Goal: Task Accomplishment & Management: Use online tool/utility

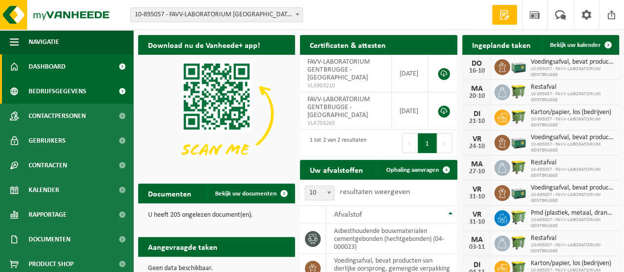
click at [68, 91] on span "Bedrijfsgegevens" at bounding box center [58, 91] width 58 height 25
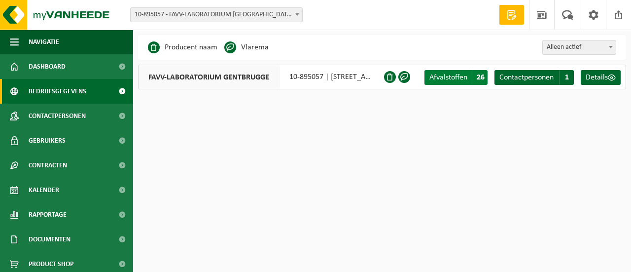
click at [455, 78] on span "Afvalstoffen" at bounding box center [449, 78] width 38 height 8
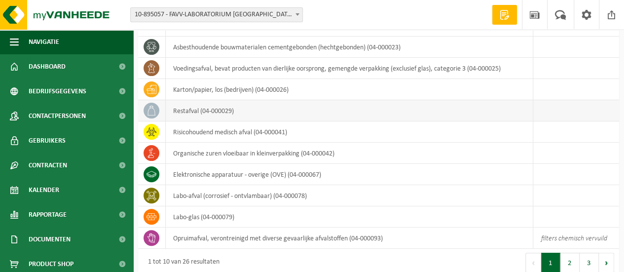
scroll to position [74, 0]
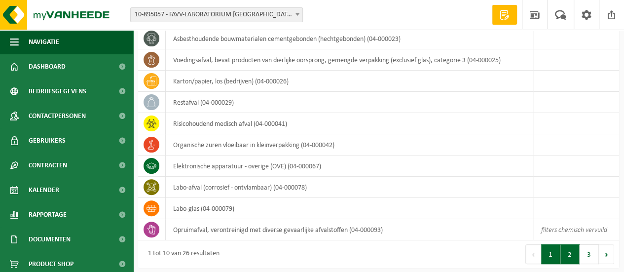
click at [570, 260] on button "2" at bounding box center [569, 254] width 19 height 20
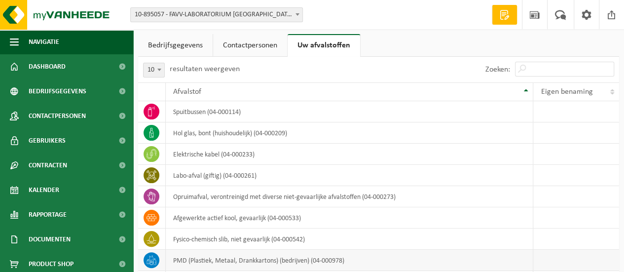
scroll to position [0, 0]
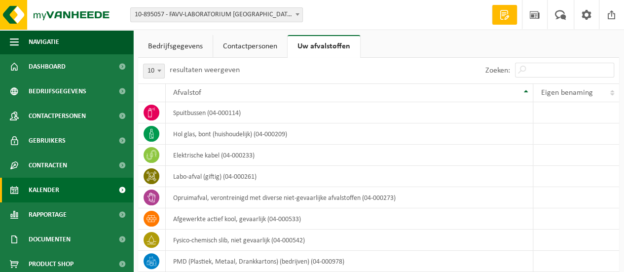
click at [42, 192] on span "Kalender" at bounding box center [44, 190] width 31 height 25
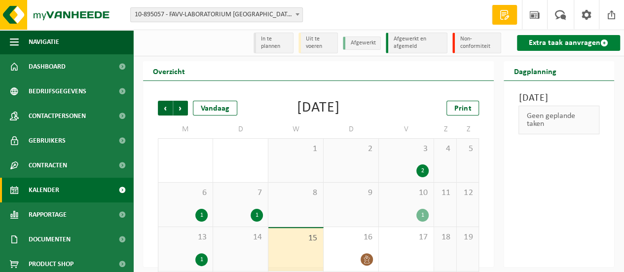
click at [536, 42] on link "Extra taak aanvragen" at bounding box center [568, 43] width 103 height 16
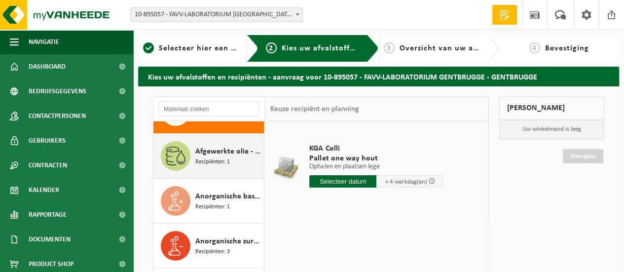
scroll to position [37, 0]
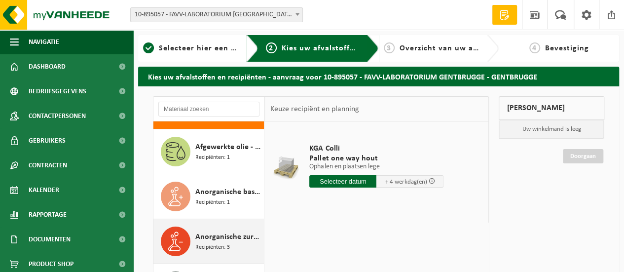
click at [232, 232] on span "Anorganische zuren vloeibaar in kleinverpakking" at bounding box center [228, 237] width 66 height 12
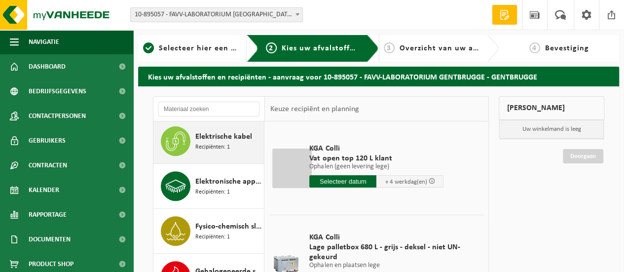
scroll to position [233, 0]
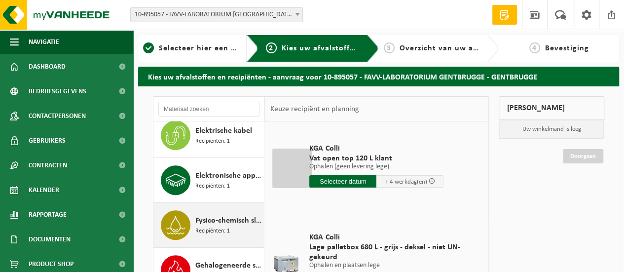
click at [215, 218] on span "Fysico-chemisch slib, niet gevaarlijk" at bounding box center [228, 221] width 66 height 12
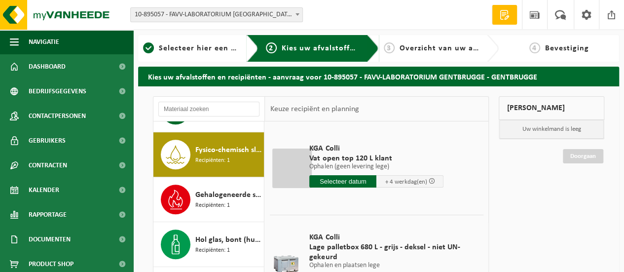
scroll to position [313, 0]
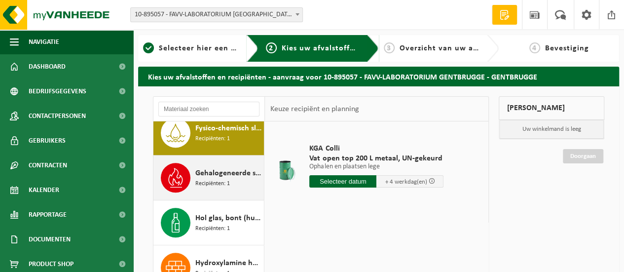
click at [205, 168] on span "Gehalogeneerde solventen in kleinverpakking" at bounding box center [228, 173] width 66 height 12
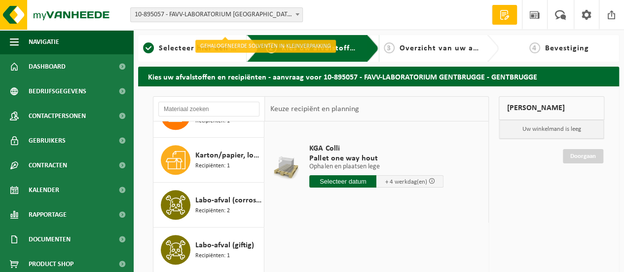
scroll to position [481, 0]
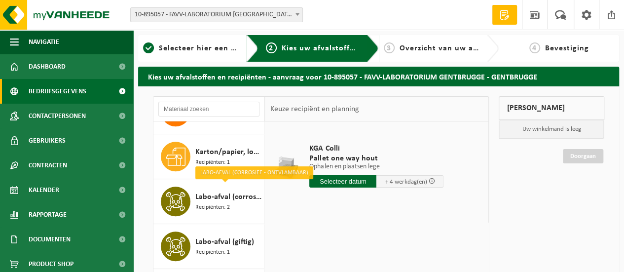
click at [61, 92] on span "Bedrijfsgegevens" at bounding box center [58, 91] width 58 height 25
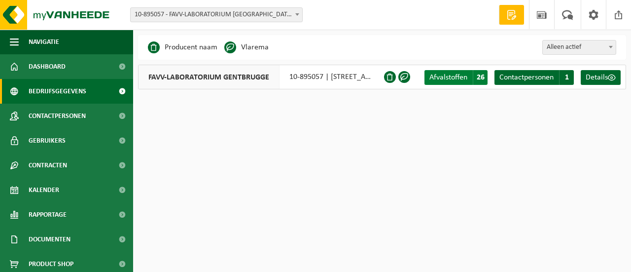
click at [433, 78] on span "Afvalstoffen" at bounding box center [449, 78] width 38 height 8
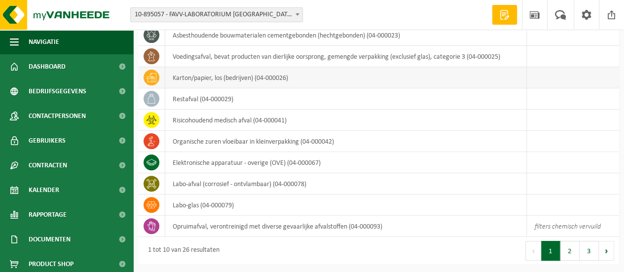
scroll to position [78, 0]
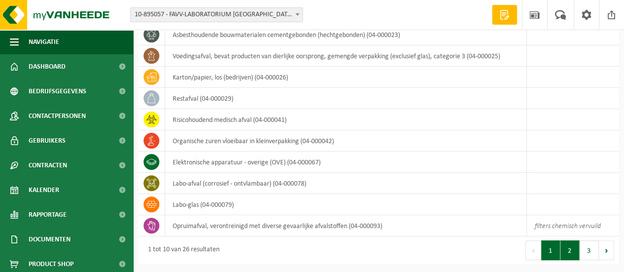
click at [567, 244] on button "2" at bounding box center [569, 250] width 19 height 20
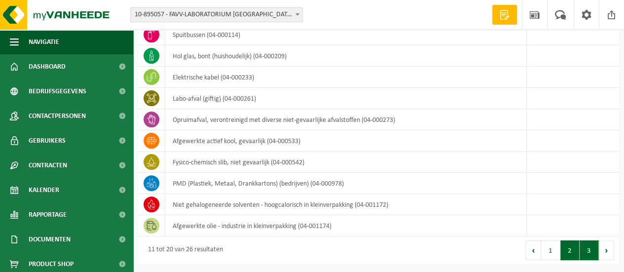
click at [589, 250] on button "3" at bounding box center [589, 250] width 19 height 20
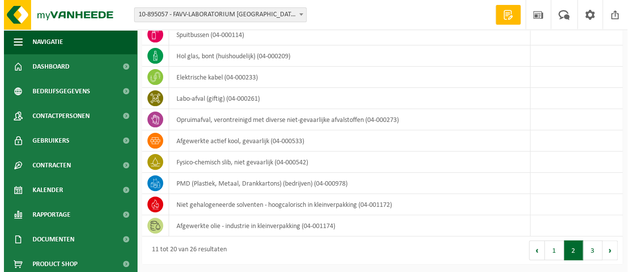
scroll to position [0, 0]
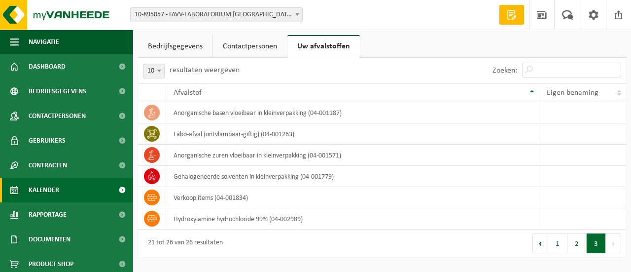
click at [48, 188] on span "Kalender" at bounding box center [44, 190] width 31 height 25
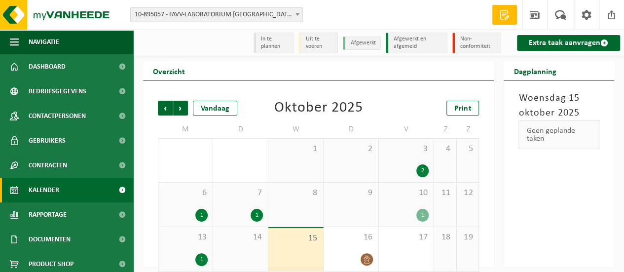
drag, startPoint x: 577, startPoint y: 43, endPoint x: 513, endPoint y: 74, distance: 71.0
click at [577, 43] on link "Extra taak aanvragen" at bounding box center [568, 43] width 103 height 16
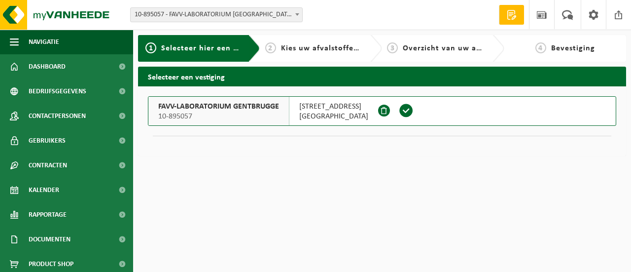
click at [313, 49] on span "Kies uw afvalstoffen en recipiënten" at bounding box center [349, 48] width 136 height 8
click at [183, 108] on span "FAVV-LABORATORIUM GENTBRUGGE" at bounding box center [218, 107] width 121 height 10
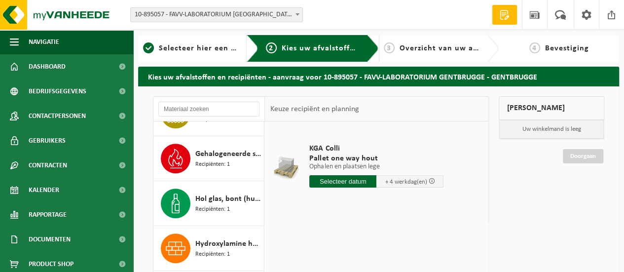
scroll to position [345, 0]
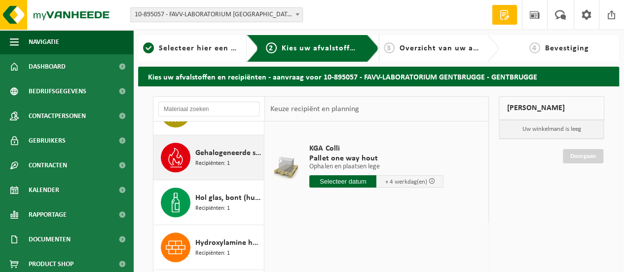
click at [204, 151] on span "Gehalogeneerde solventen in kleinverpakking" at bounding box center [228, 153] width 66 height 12
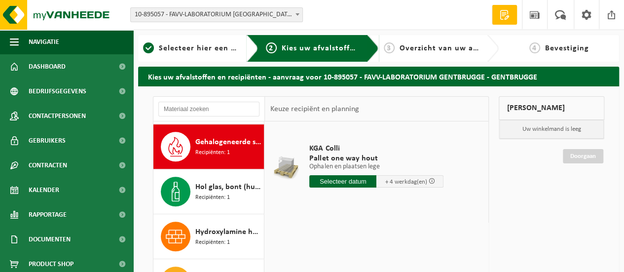
scroll to position [358, 0]
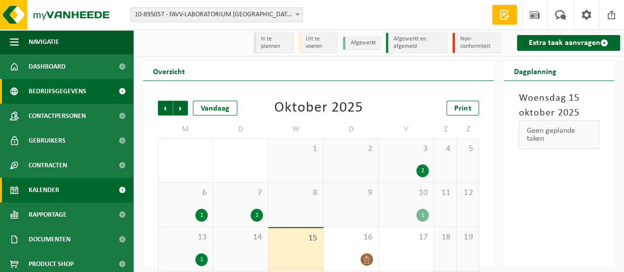
click at [56, 94] on span "Bedrijfsgegevens" at bounding box center [58, 91] width 58 height 25
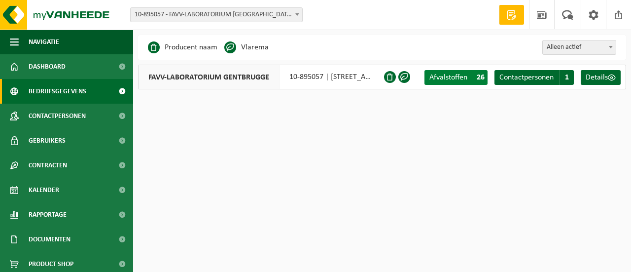
click at [448, 81] on span "Afvalstoffen" at bounding box center [449, 78] width 38 height 8
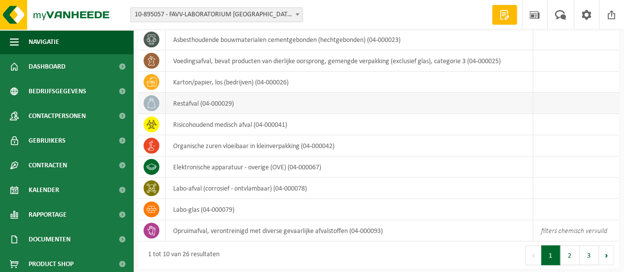
scroll to position [78, 0]
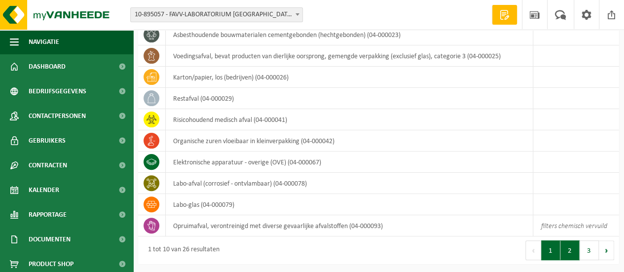
click at [573, 250] on button "2" at bounding box center [569, 250] width 19 height 20
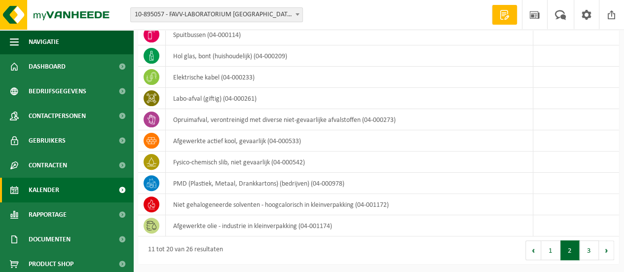
click at [53, 187] on span "Kalender" at bounding box center [44, 190] width 31 height 25
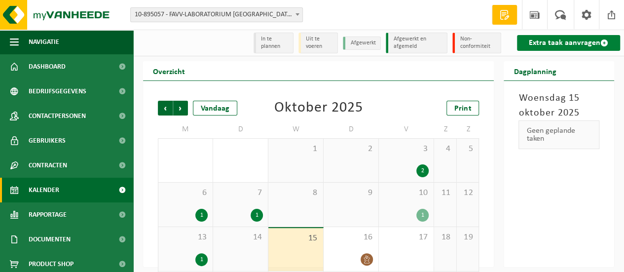
click at [542, 43] on link "Extra taak aanvragen" at bounding box center [568, 43] width 103 height 16
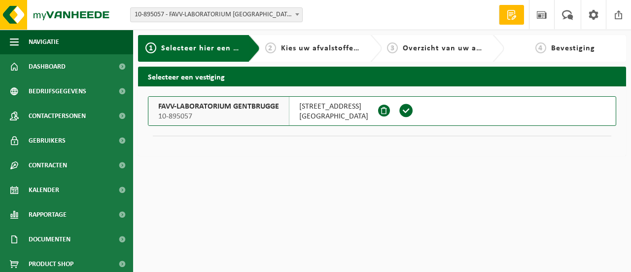
click at [256, 108] on span "FAVV-LABORATORIUM GENTBRUGGE" at bounding box center [218, 107] width 121 height 10
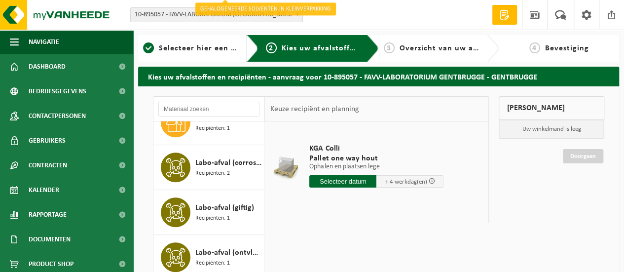
scroll to position [518, 0]
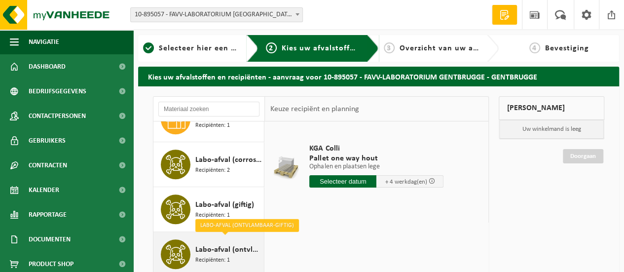
click at [201, 244] on span "Labo-afval (ontvlambaar-giftig)" at bounding box center [228, 250] width 66 height 12
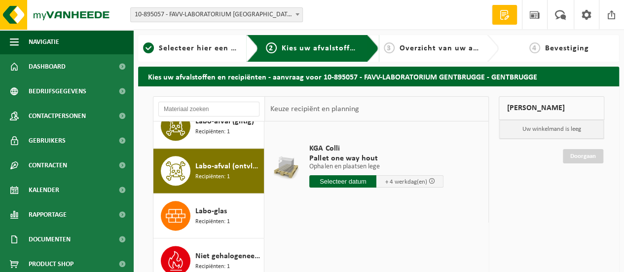
scroll to position [626, 0]
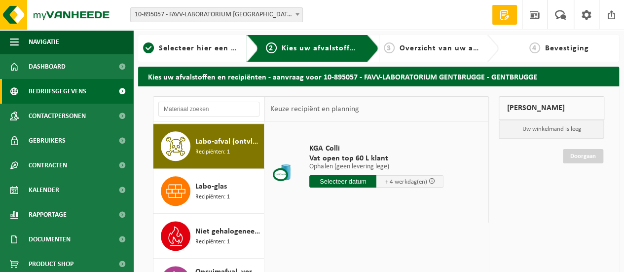
click at [68, 90] on span "Bedrijfsgegevens" at bounding box center [58, 91] width 58 height 25
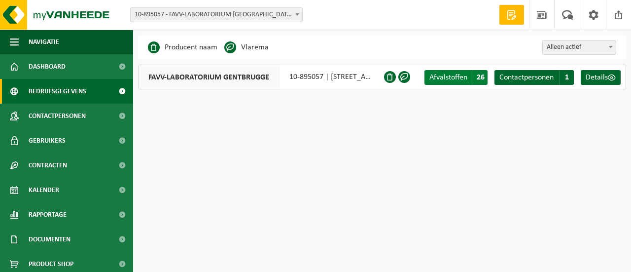
click at [450, 76] on span "Afvalstoffen" at bounding box center [449, 78] width 38 height 8
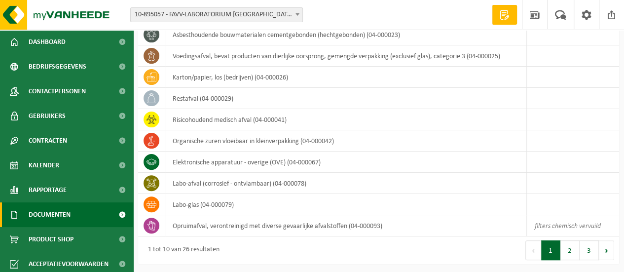
scroll to position [29, 0]
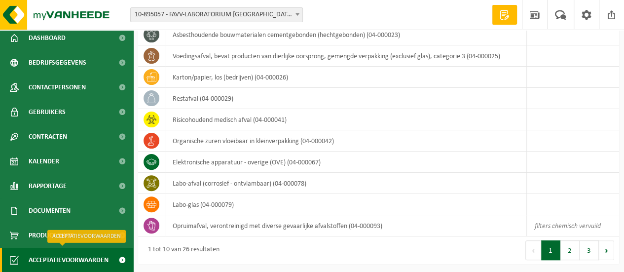
click at [49, 258] on span "Acceptatievoorwaarden" at bounding box center [69, 260] width 80 height 25
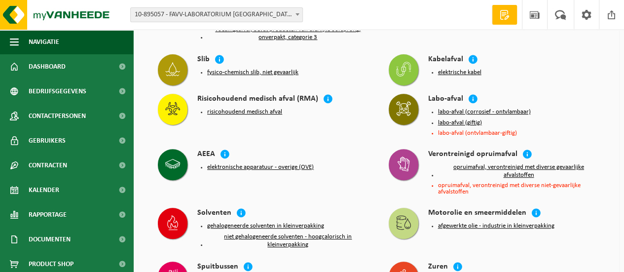
scroll to position [160, 0]
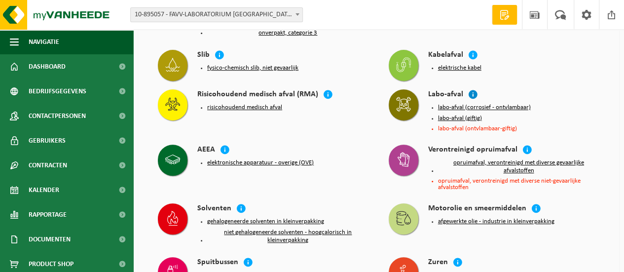
click at [471, 93] on icon at bounding box center [473, 94] width 10 height 10
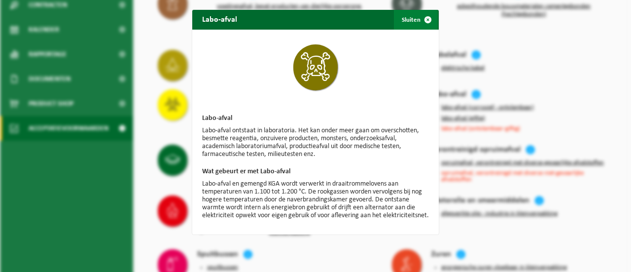
click at [423, 20] on span "button" at bounding box center [428, 20] width 20 height 20
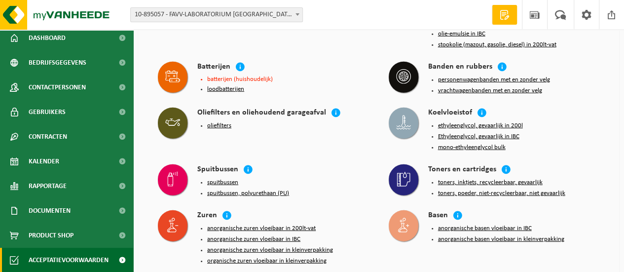
scroll to position [0, 0]
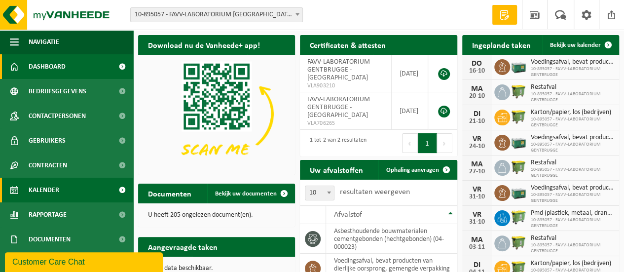
click at [42, 193] on span "Kalender" at bounding box center [44, 190] width 31 height 25
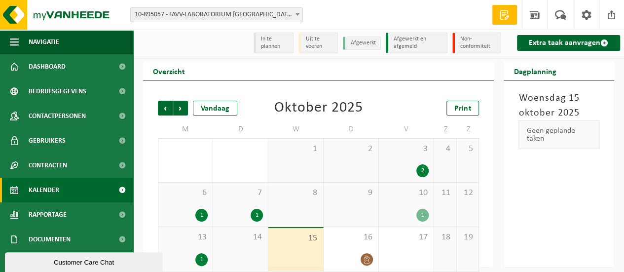
click at [324, 44] on li "Uit te voeren" at bounding box center [318, 43] width 40 height 21
click at [472, 39] on li "Non-conformiteit" at bounding box center [476, 43] width 49 height 21
click at [273, 39] on li "In te plannen" at bounding box center [274, 43] width 40 height 21
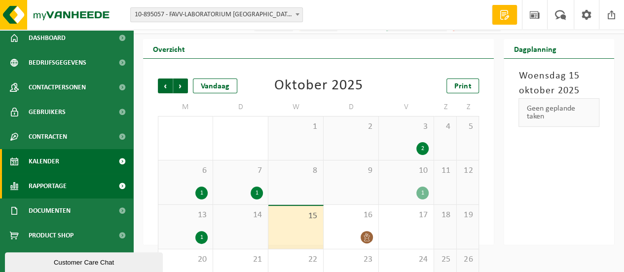
scroll to position [25, 0]
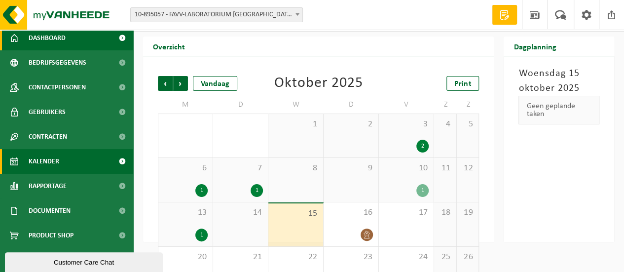
click at [53, 34] on span "Dashboard" at bounding box center [47, 38] width 37 height 25
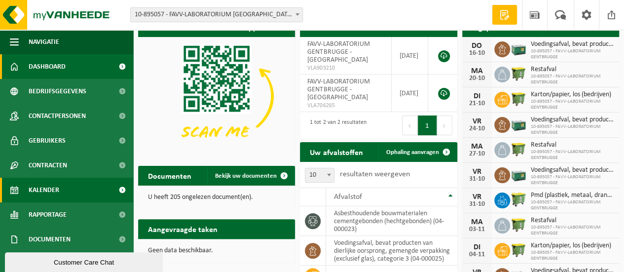
scroll to position [15, 0]
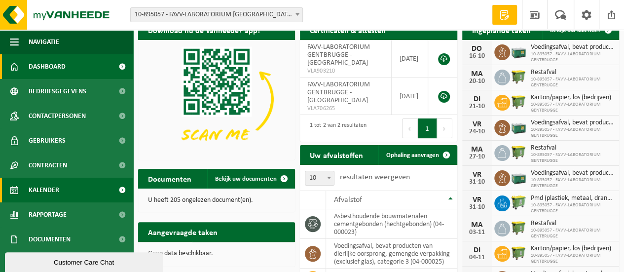
click at [52, 191] on span "Kalender" at bounding box center [44, 190] width 31 height 25
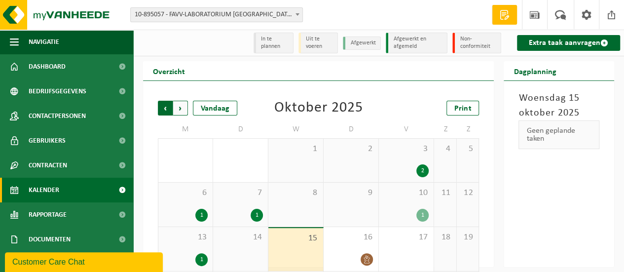
click at [182, 110] on span "Volgende" at bounding box center [180, 108] width 15 height 15
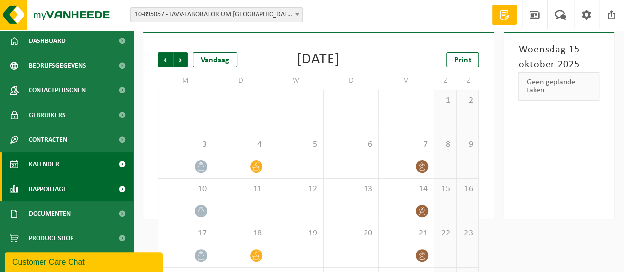
scroll to position [29, 0]
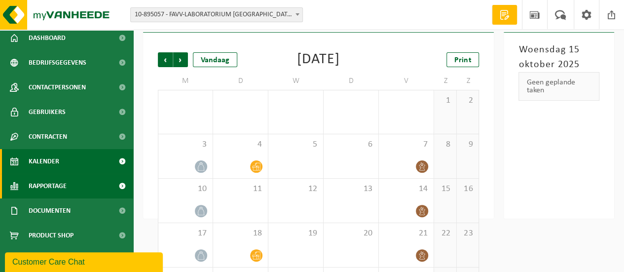
click at [56, 185] on span "Rapportage" at bounding box center [48, 186] width 38 height 25
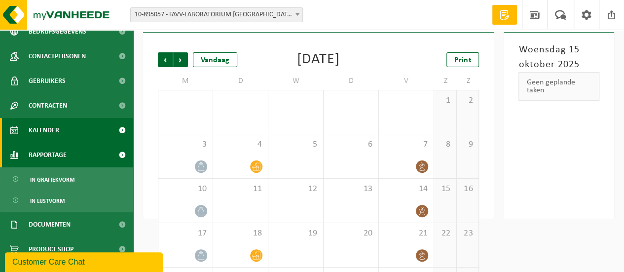
scroll to position [66, 0]
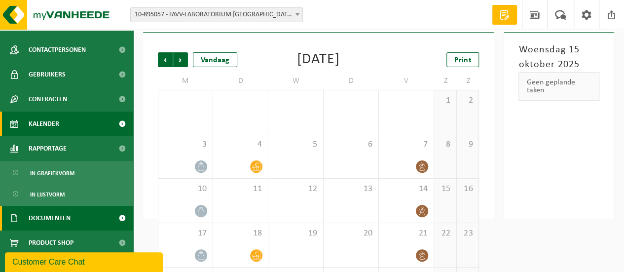
click at [51, 219] on span "Documenten" at bounding box center [50, 218] width 42 height 25
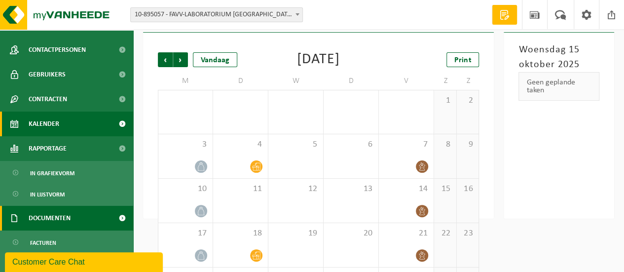
click at [113, 217] on span at bounding box center [122, 218] width 22 height 25
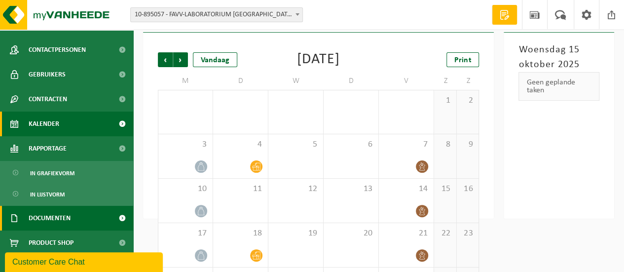
click at [113, 217] on span at bounding box center [122, 218] width 22 height 25
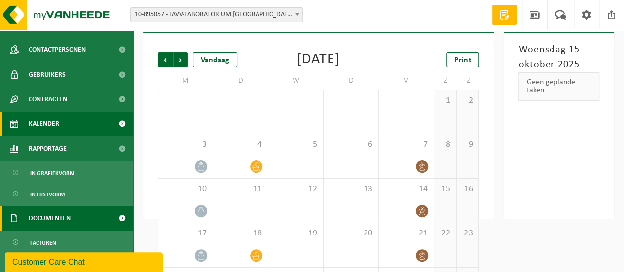
click at [44, 215] on span "Documenten" at bounding box center [50, 218] width 42 height 25
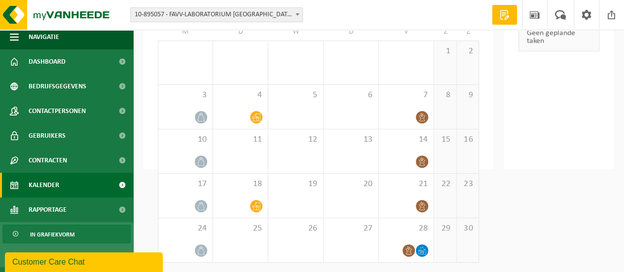
scroll to position [0, 0]
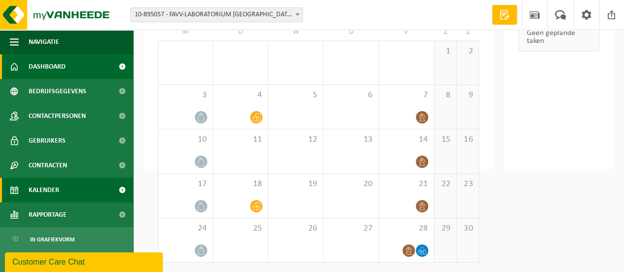
click at [41, 65] on span "Dashboard" at bounding box center [47, 66] width 37 height 25
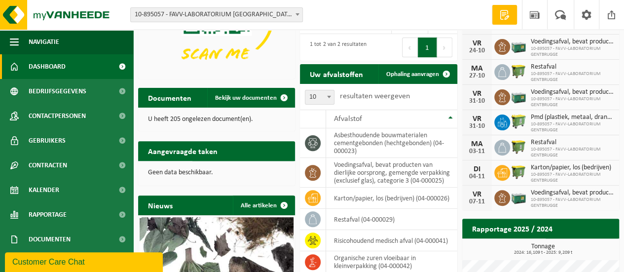
scroll to position [99, 0]
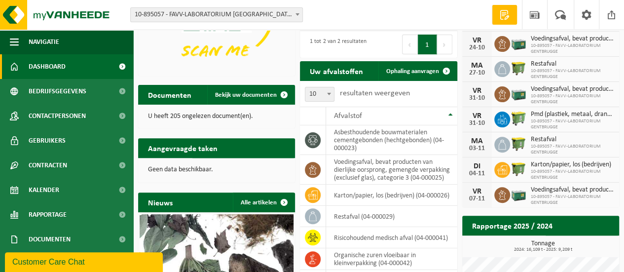
click at [161, 170] on p "Geen data beschikbaar." at bounding box center [216, 169] width 137 height 7
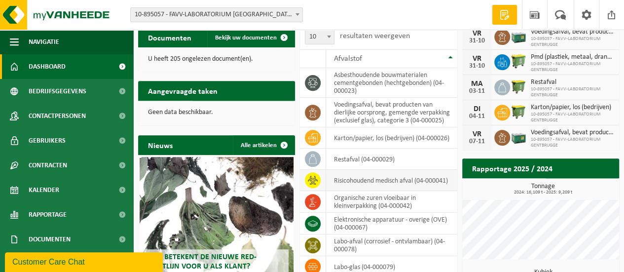
scroll to position [160, 0]
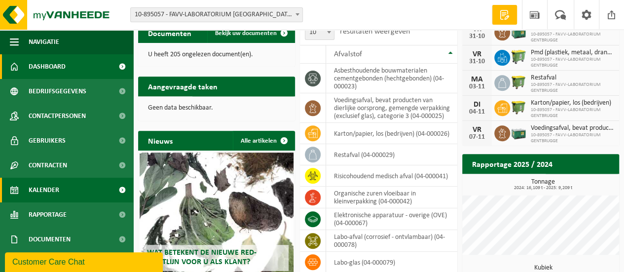
drag, startPoint x: 37, startPoint y: 189, endPoint x: 48, endPoint y: 185, distance: 11.1
click at [37, 189] on span "Kalender" at bounding box center [44, 190] width 31 height 25
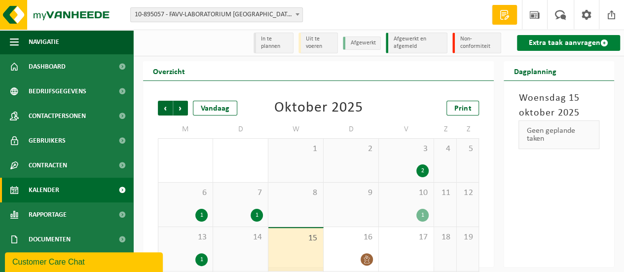
click at [548, 39] on link "Extra taak aanvragen" at bounding box center [568, 43] width 103 height 16
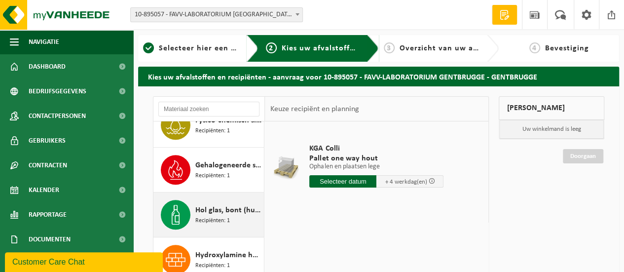
click at [212, 212] on span "Hol glas, bont (huishoudelijk)" at bounding box center [228, 210] width 66 height 12
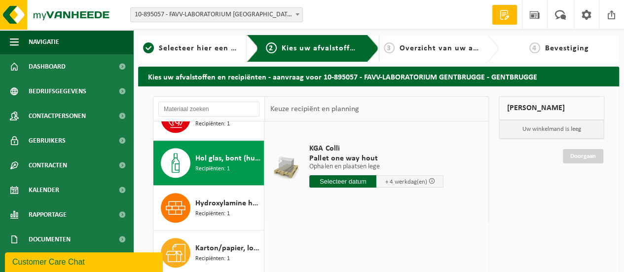
scroll to position [403, 0]
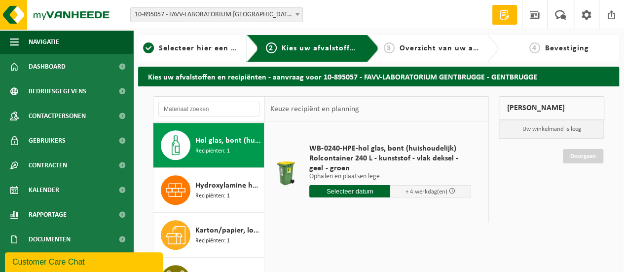
click at [351, 192] on input "text" at bounding box center [349, 191] width 81 height 12
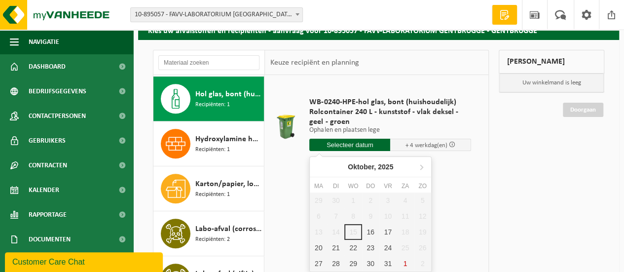
scroll to position [49, 0]
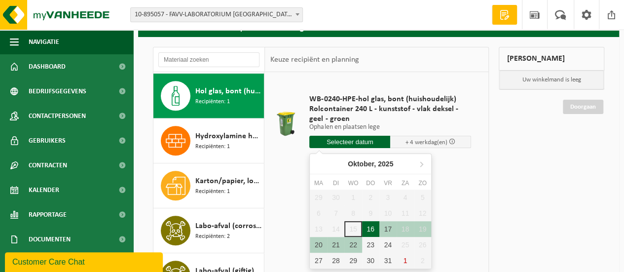
click at [372, 230] on div "16" at bounding box center [370, 229] width 17 height 16
type input "Van 2025-10-16"
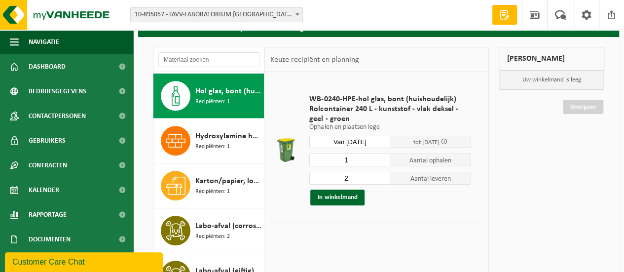
type input "1"
click at [383, 162] on input "1" at bounding box center [349, 159] width 81 height 13
type input "1"
click at [383, 181] on input "1" at bounding box center [349, 178] width 81 height 13
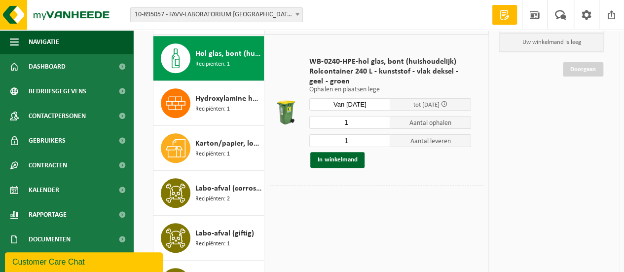
scroll to position [74, 0]
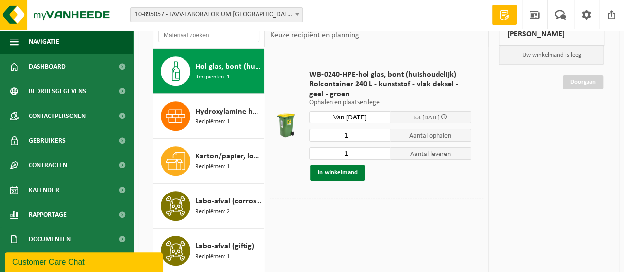
click at [336, 173] on button "In winkelmand" at bounding box center [337, 173] width 54 height 16
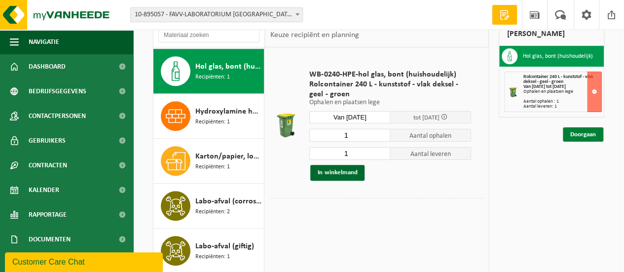
click at [578, 131] on link "Doorgaan" at bounding box center [583, 134] width 40 height 14
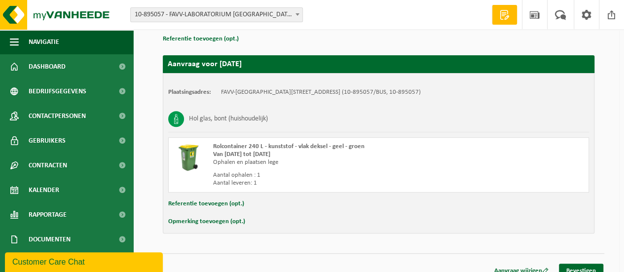
scroll to position [158, 0]
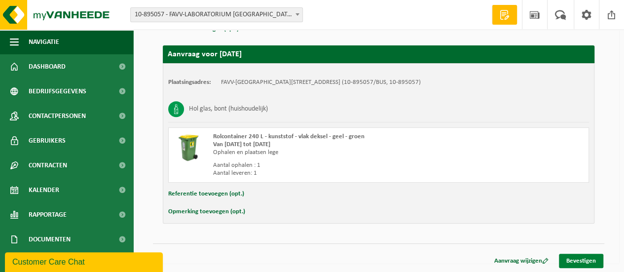
click at [588, 257] on link "Bevestigen" at bounding box center [581, 261] width 44 height 14
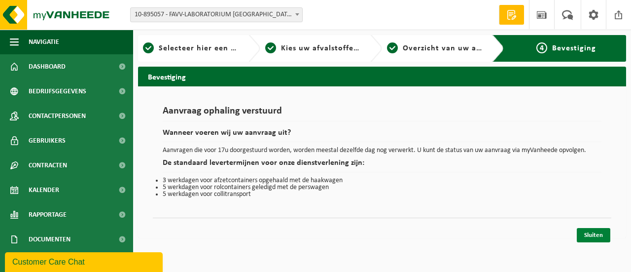
click at [592, 232] on link "Sluiten" at bounding box center [594, 235] width 34 height 14
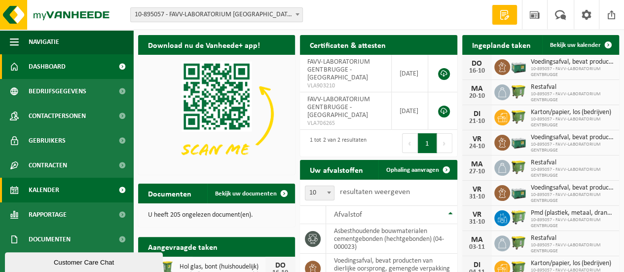
click at [49, 192] on span "Kalender" at bounding box center [44, 190] width 31 height 25
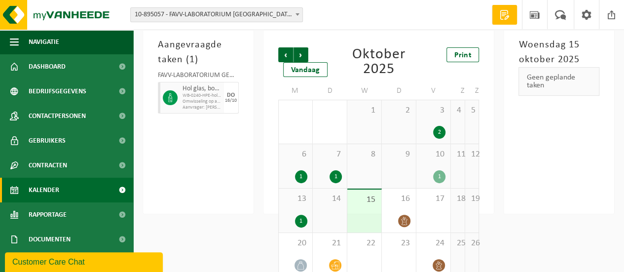
scroll to position [51, 0]
